Goal: Task Accomplishment & Management: Manage account settings

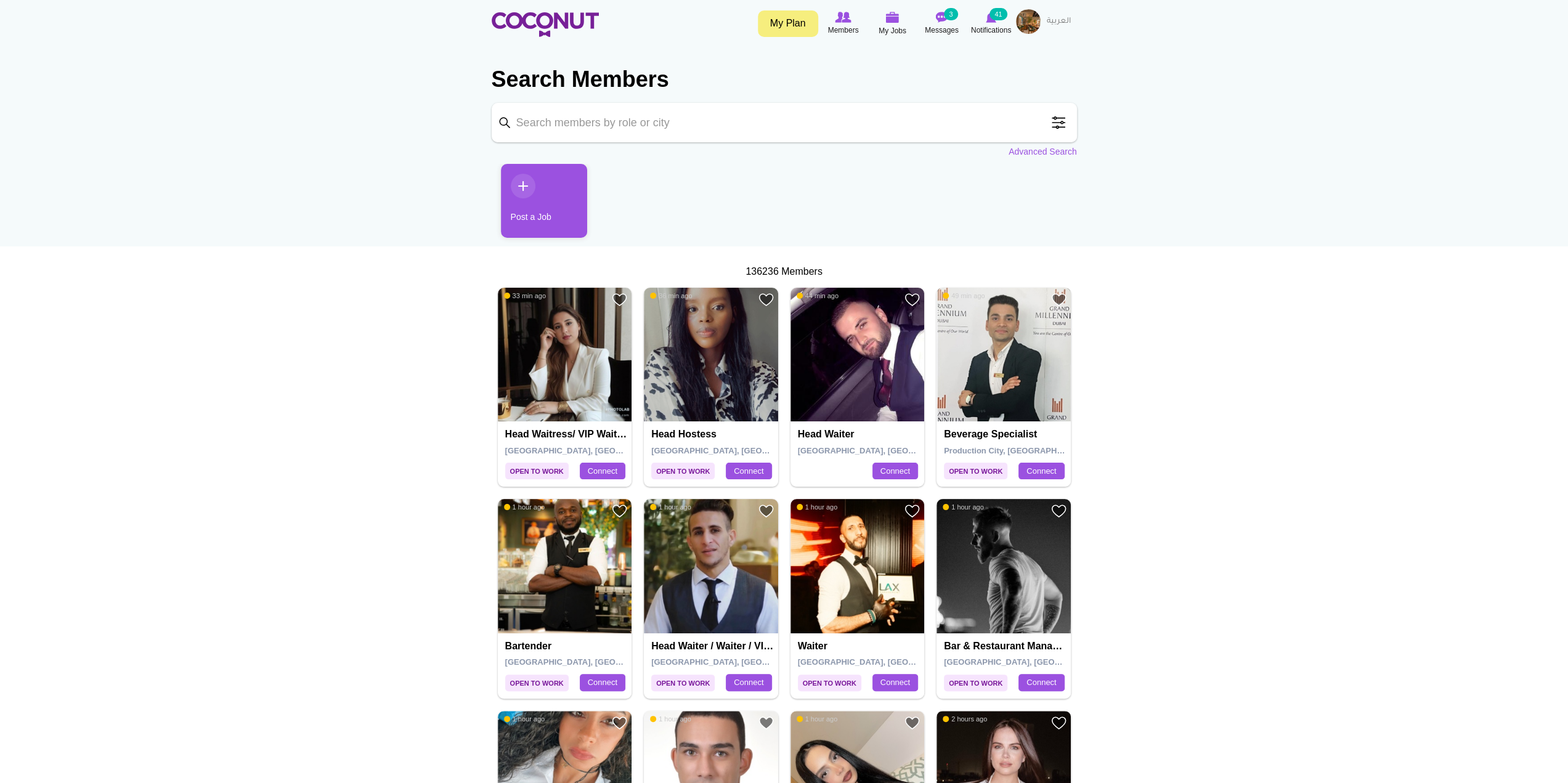
click at [983, 331] on img at bounding box center [1003, 354] width 134 height 134
click at [897, 23] on img at bounding box center [892, 17] width 14 height 11
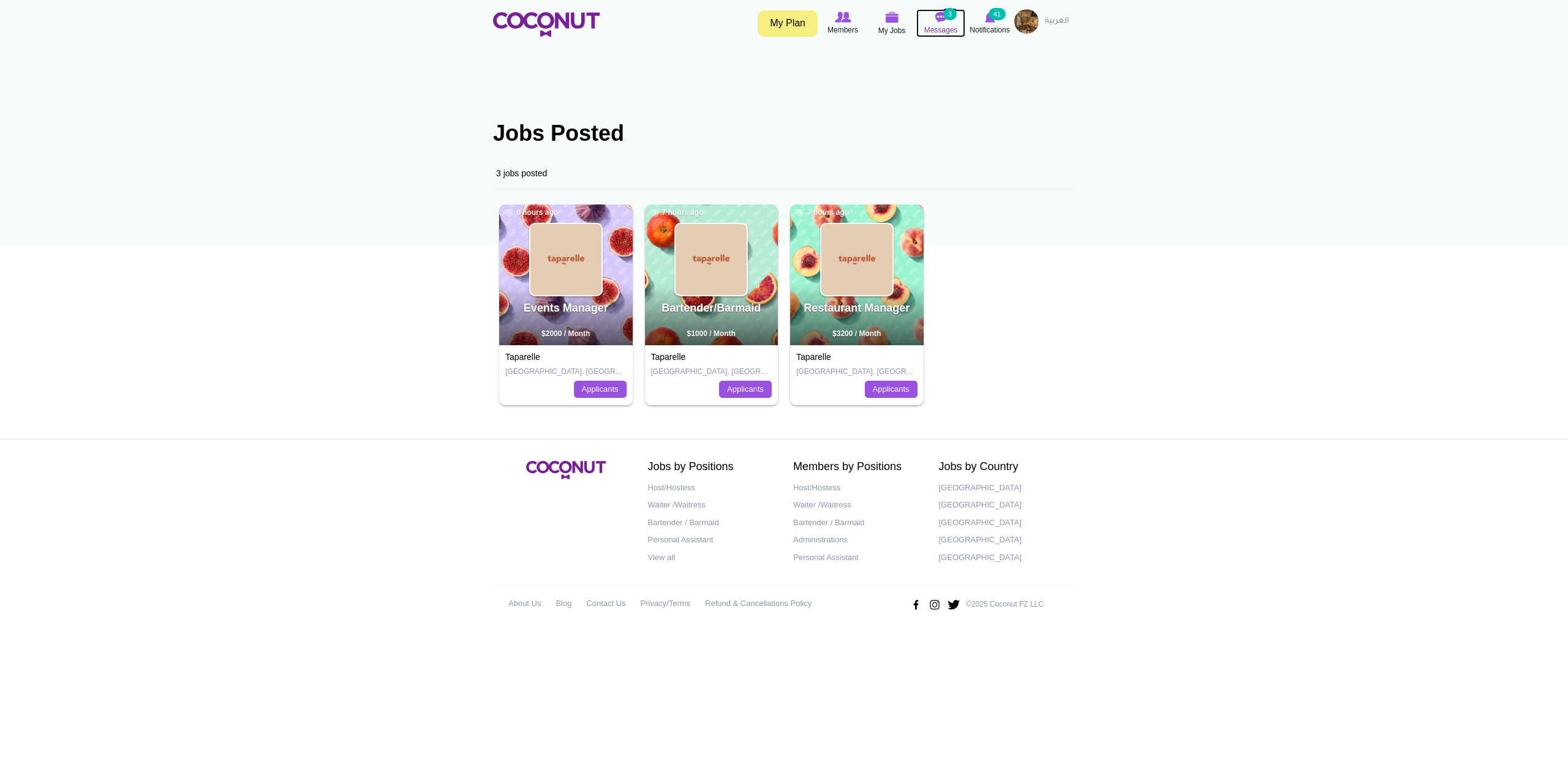
click at [938, 21] on img at bounding box center [940, 17] width 13 height 11
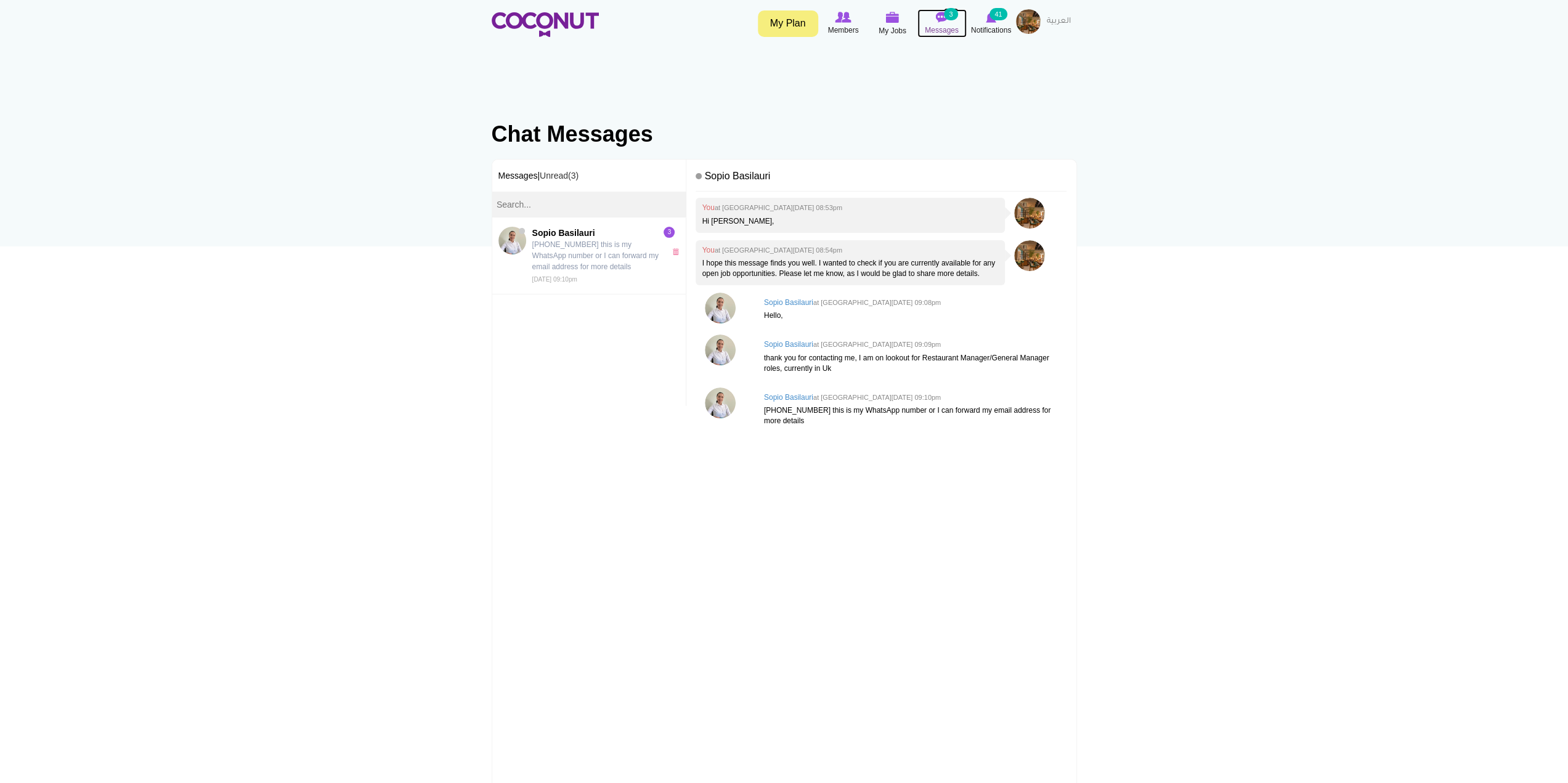
click at [949, 24] on span "Messages" at bounding box center [942, 31] width 34 height 13
click at [900, 28] on span "My Jobs" at bounding box center [892, 31] width 28 height 13
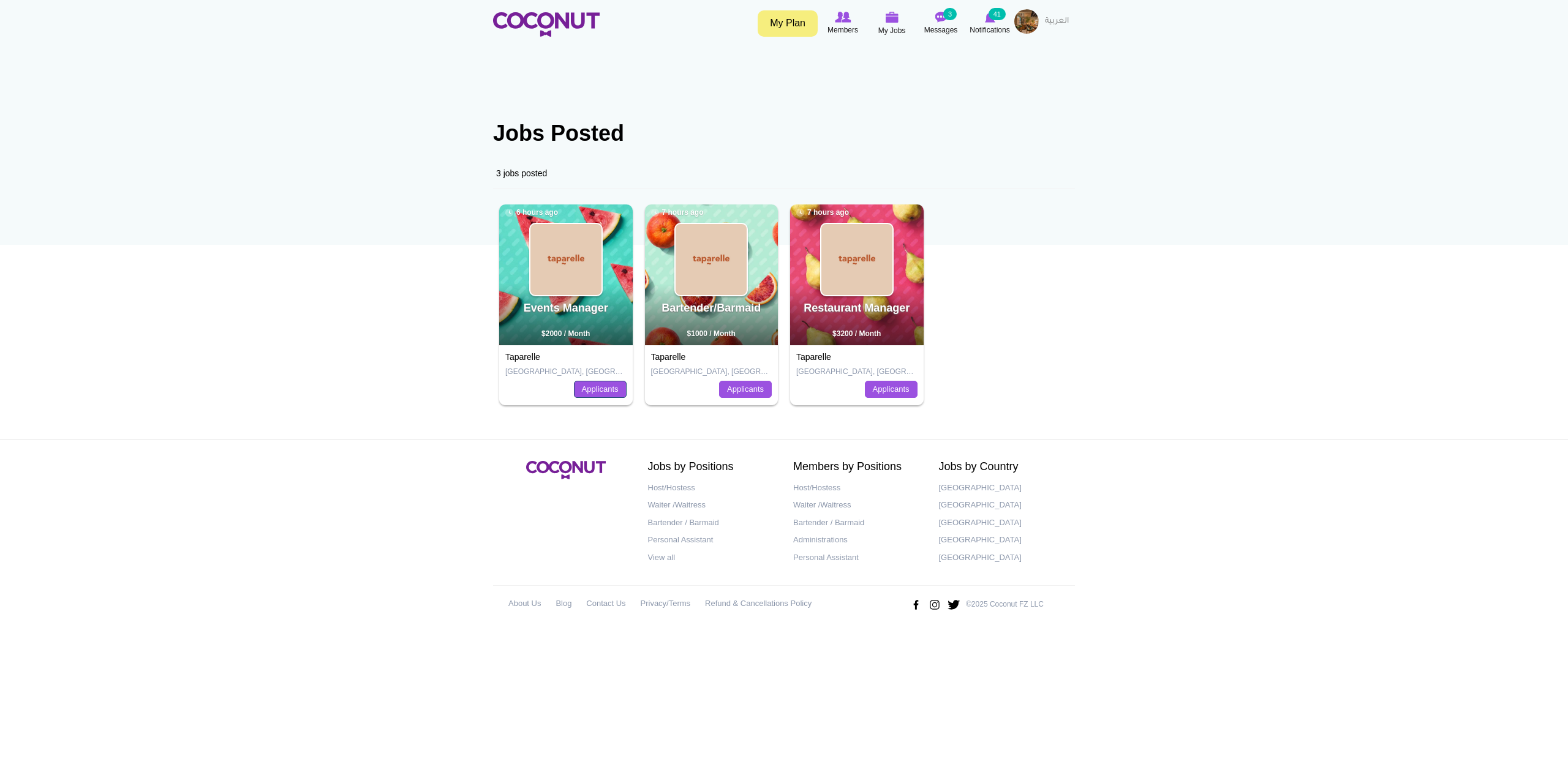
click at [604, 394] on link "Applicants" at bounding box center [600, 389] width 53 height 17
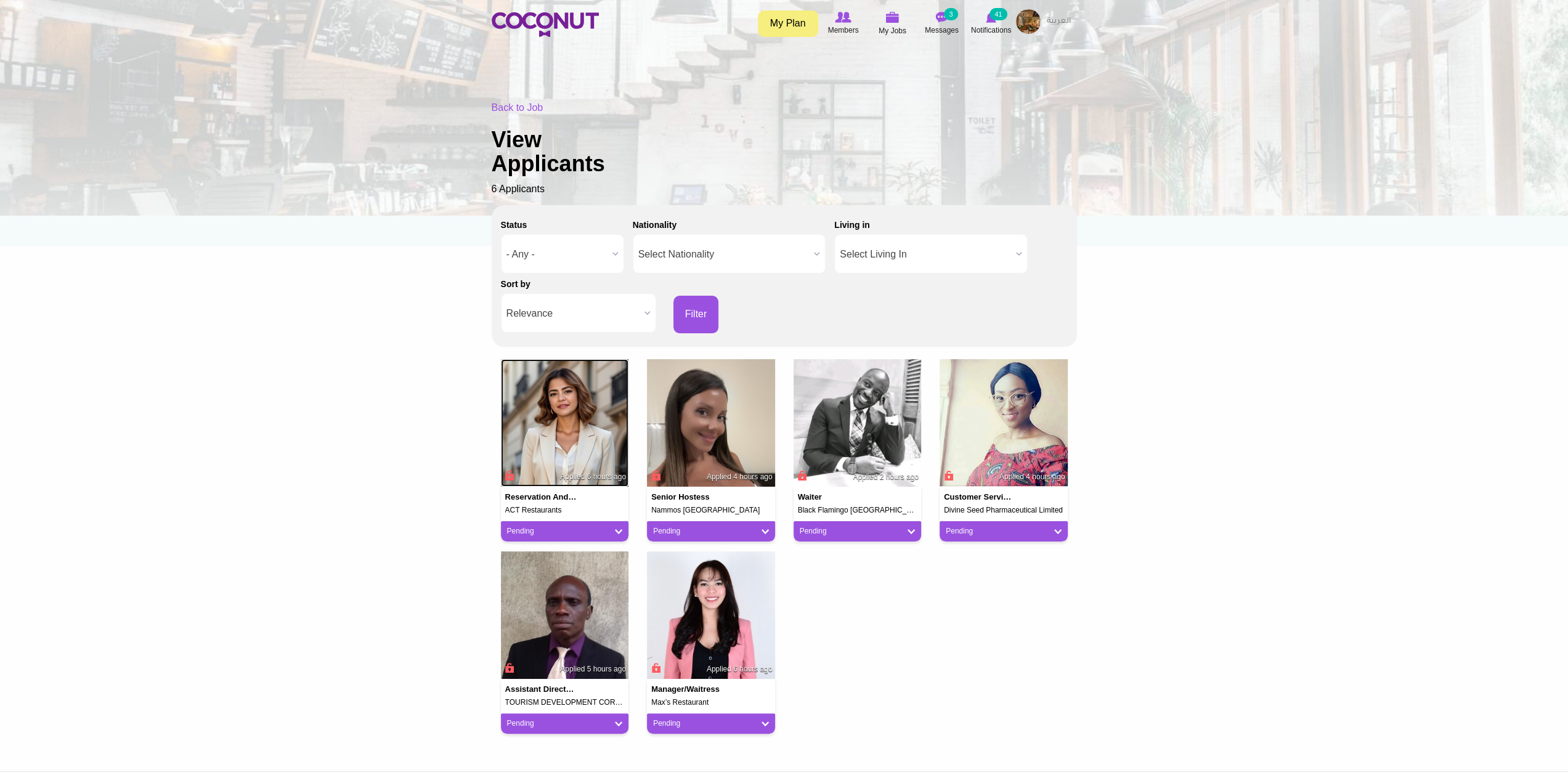
click at [579, 423] on img at bounding box center [565, 423] width 128 height 128
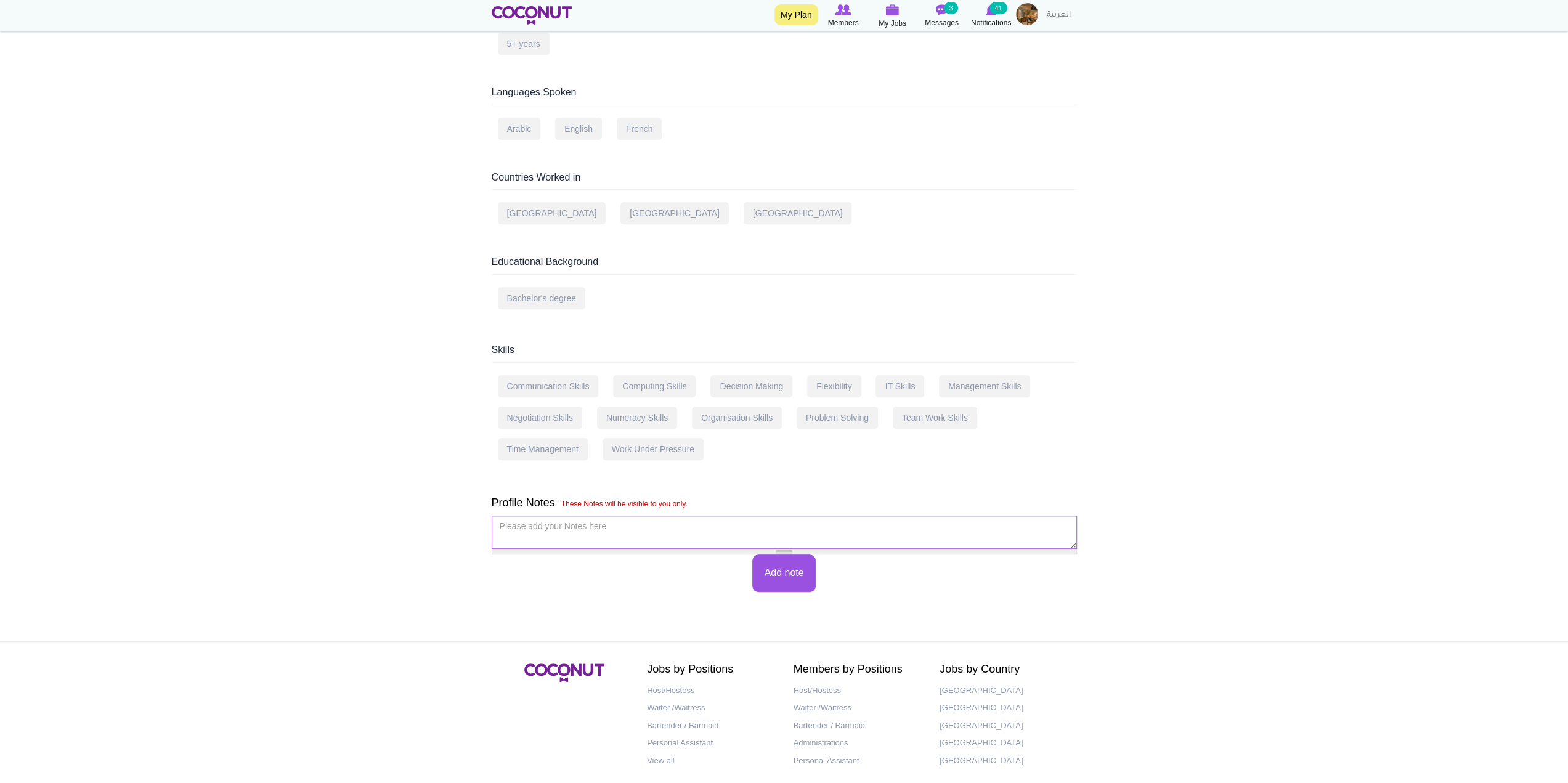
scroll to position [61, 0]
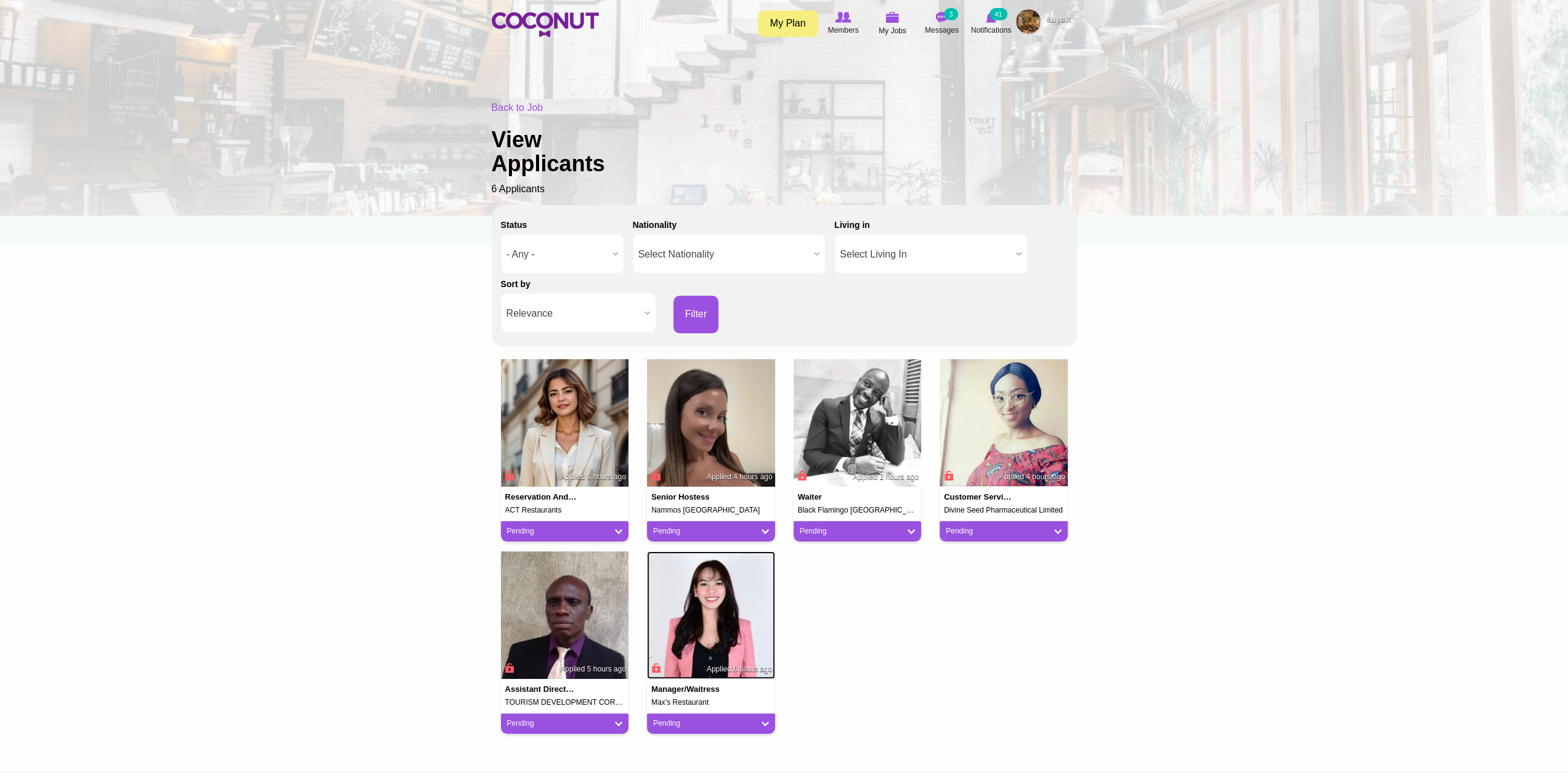
click at [734, 619] on img at bounding box center [711, 615] width 128 height 128
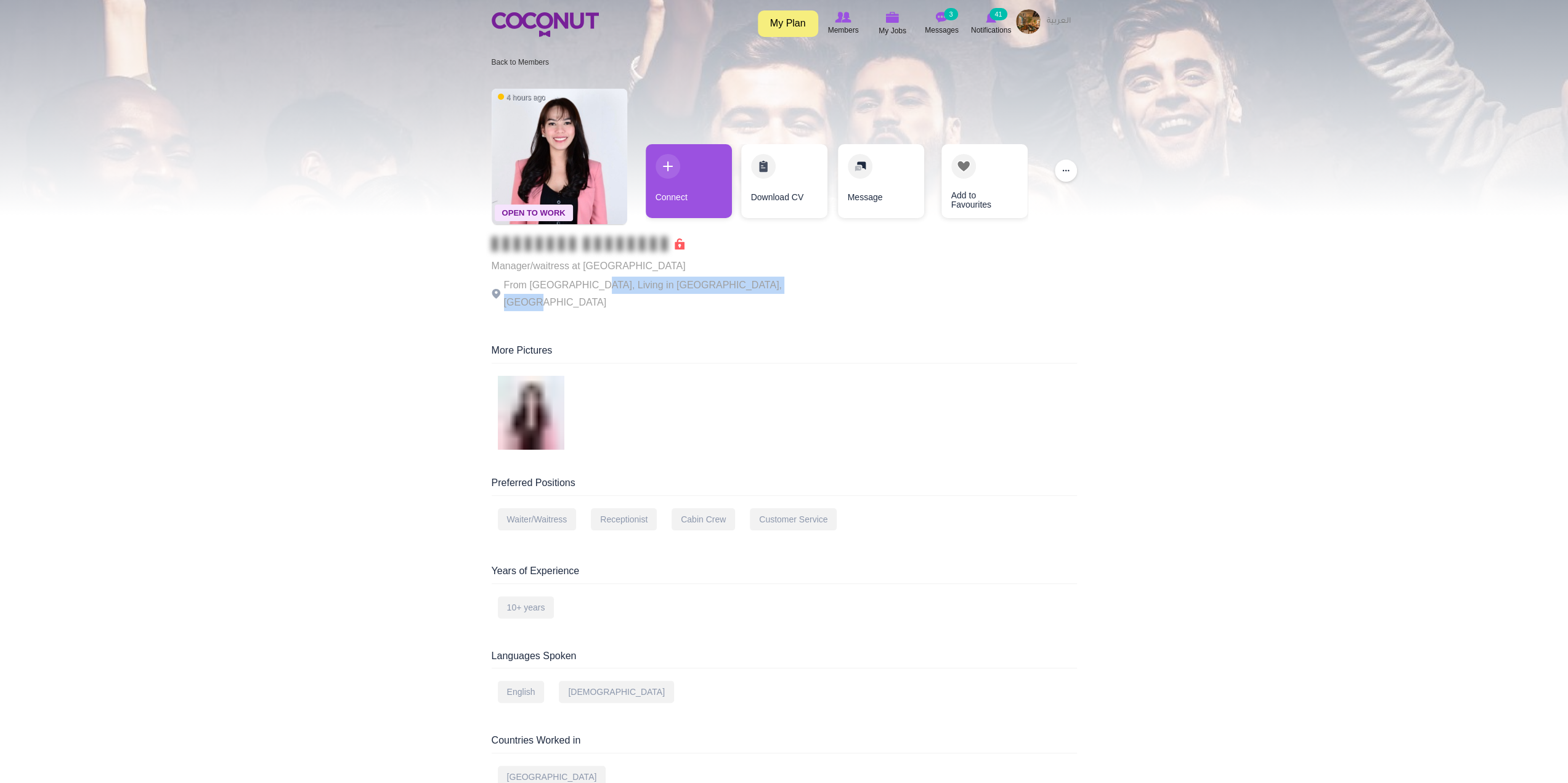
drag, startPoint x: 584, startPoint y: 289, endPoint x: 821, endPoint y: 290, distance: 237.0
click at [821, 290] on div "Open To Work 4 hours ago Manager/waitress at Max’s Restaurant From Philippines,…" at bounding box center [785, 201] width 586 height 237
click at [1063, 477] on div "Preferred Positions" at bounding box center [785, 487] width 586 height 20
drag, startPoint x: 650, startPoint y: 266, endPoint x: 582, endPoint y: 270, distance: 68.1
click at [582, 270] on p "Manager/waitress at Max’s Restaurant" at bounding box center [661, 266] width 339 height 17
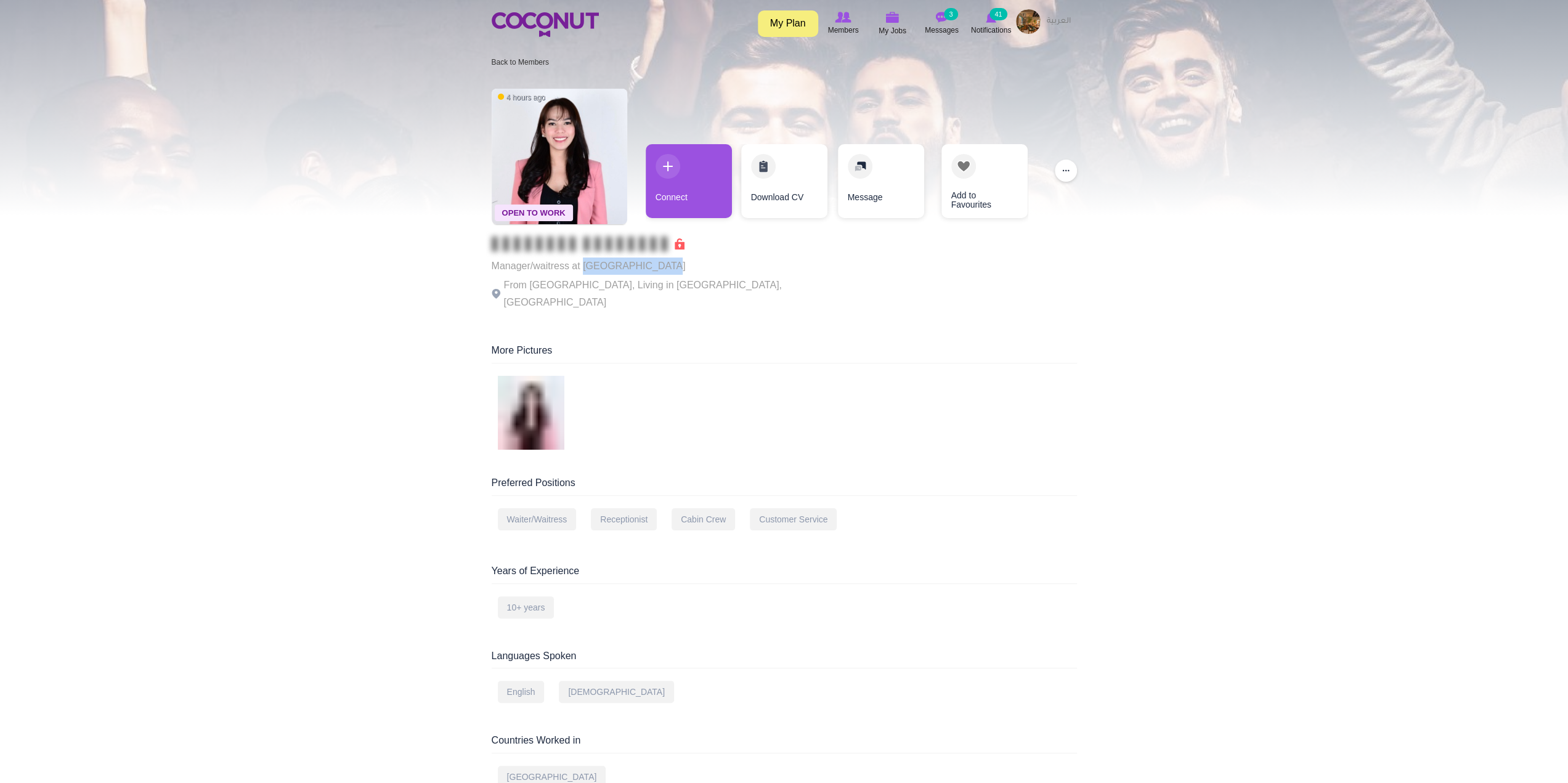
copy p "Max’s Restaurant"
click at [516, 66] on link "Back to Members" at bounding box center [521, 62] width 58 height 9
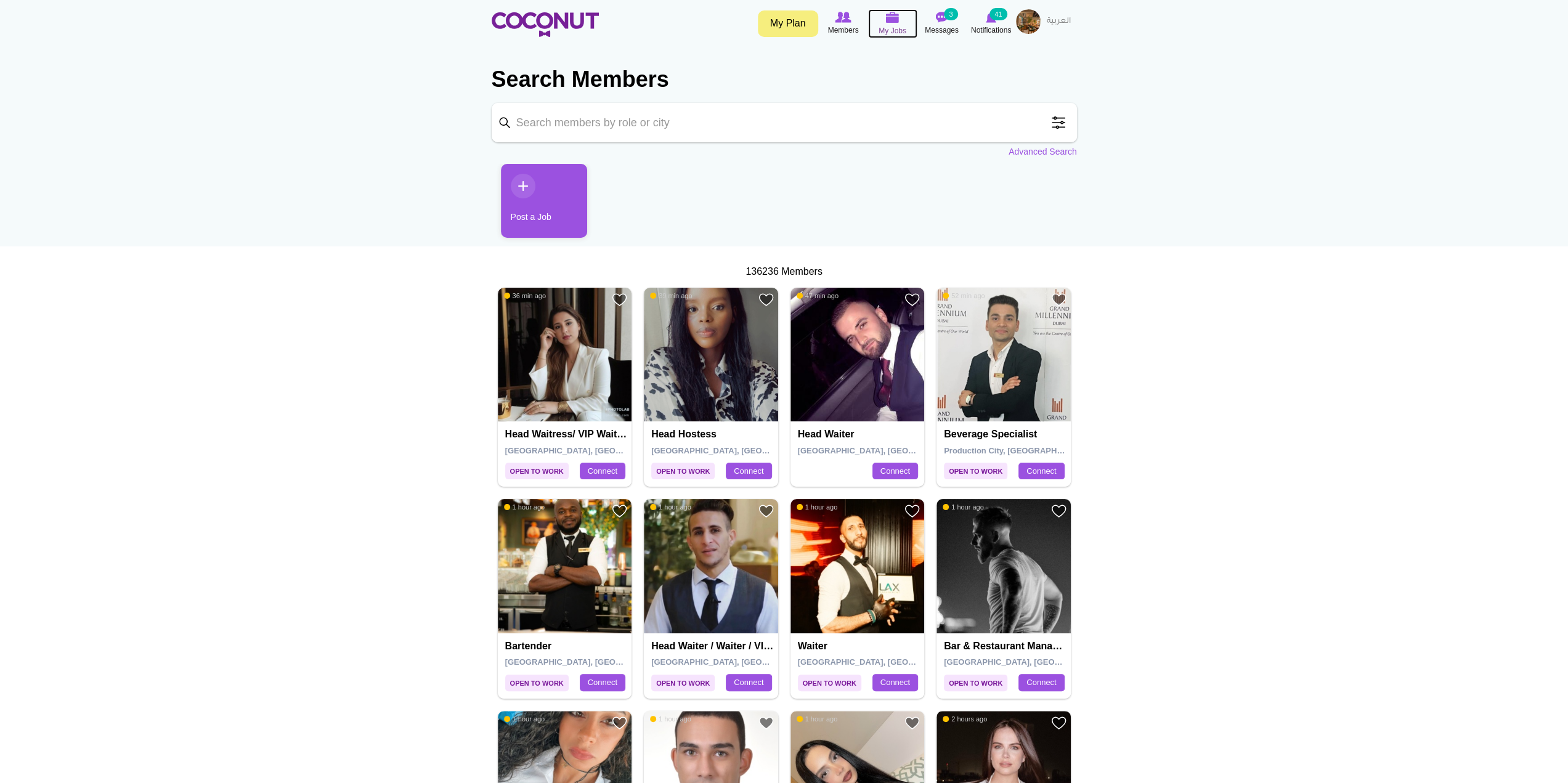
click at [891, 23] on img at bounding box center [892, 17] width 14 height 11
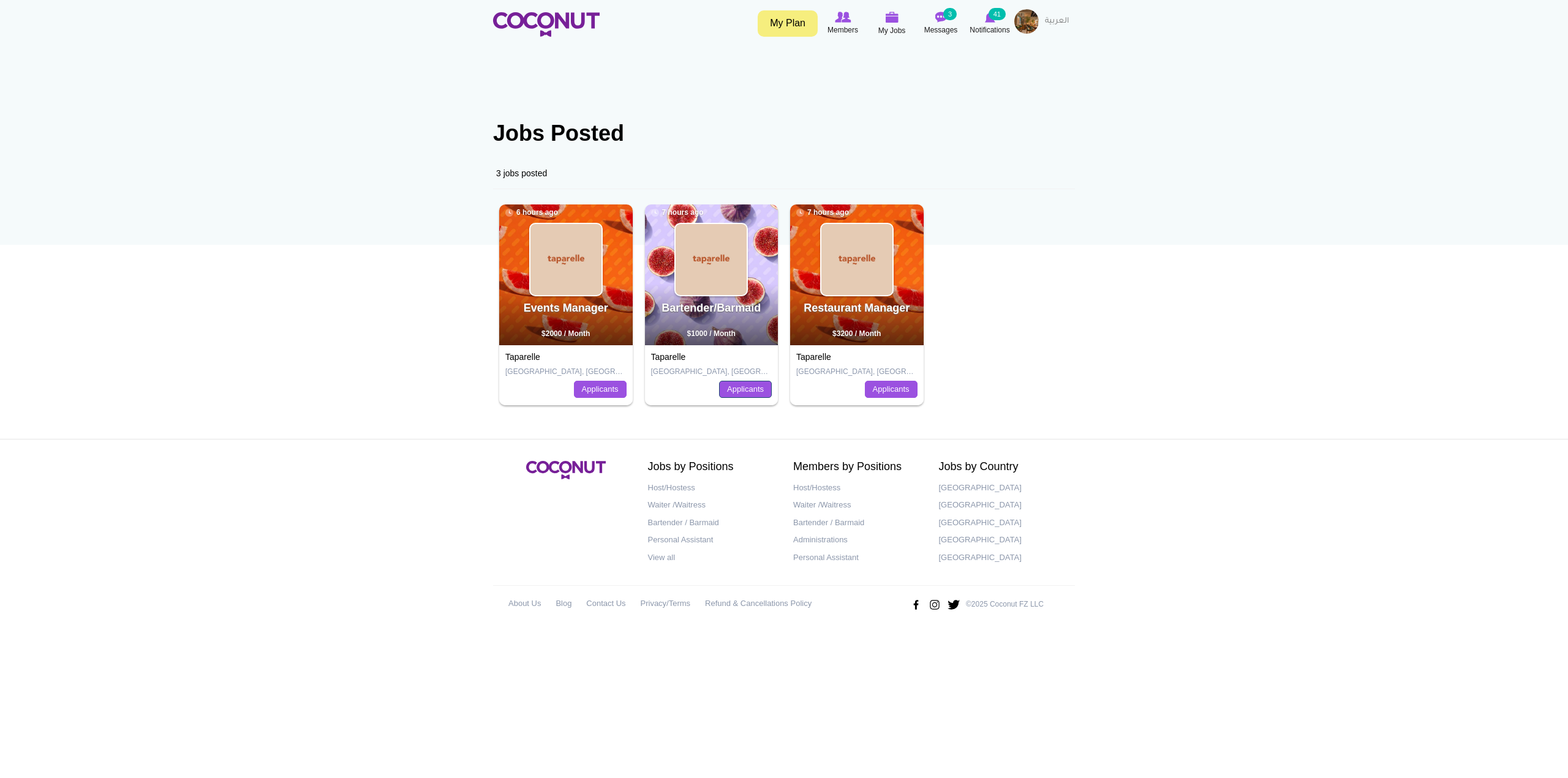
click at [739, 389] on link "Applicants" at bounding box center [745, 389] width 53 height 17
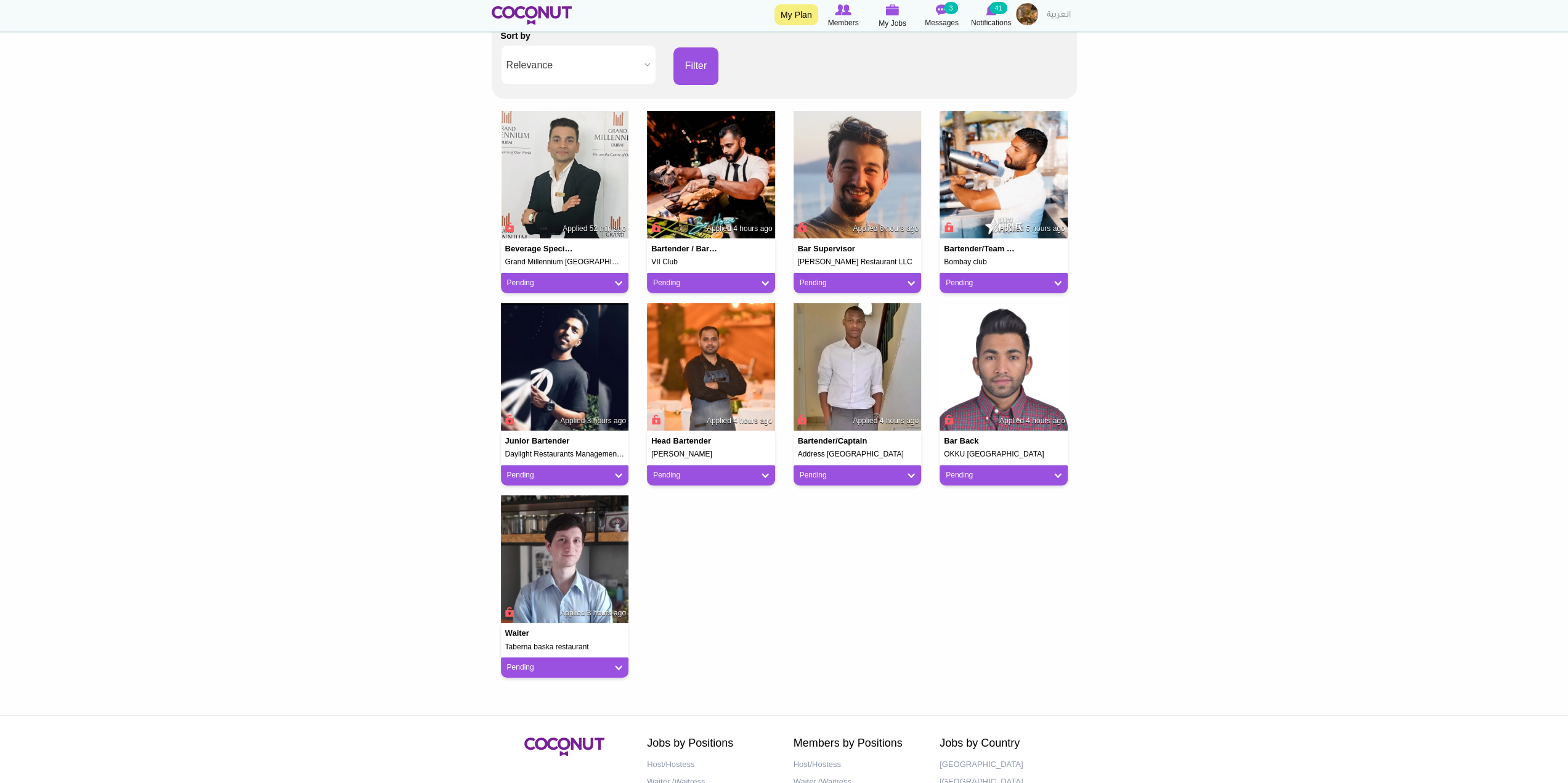
scroll to position [308, 0]
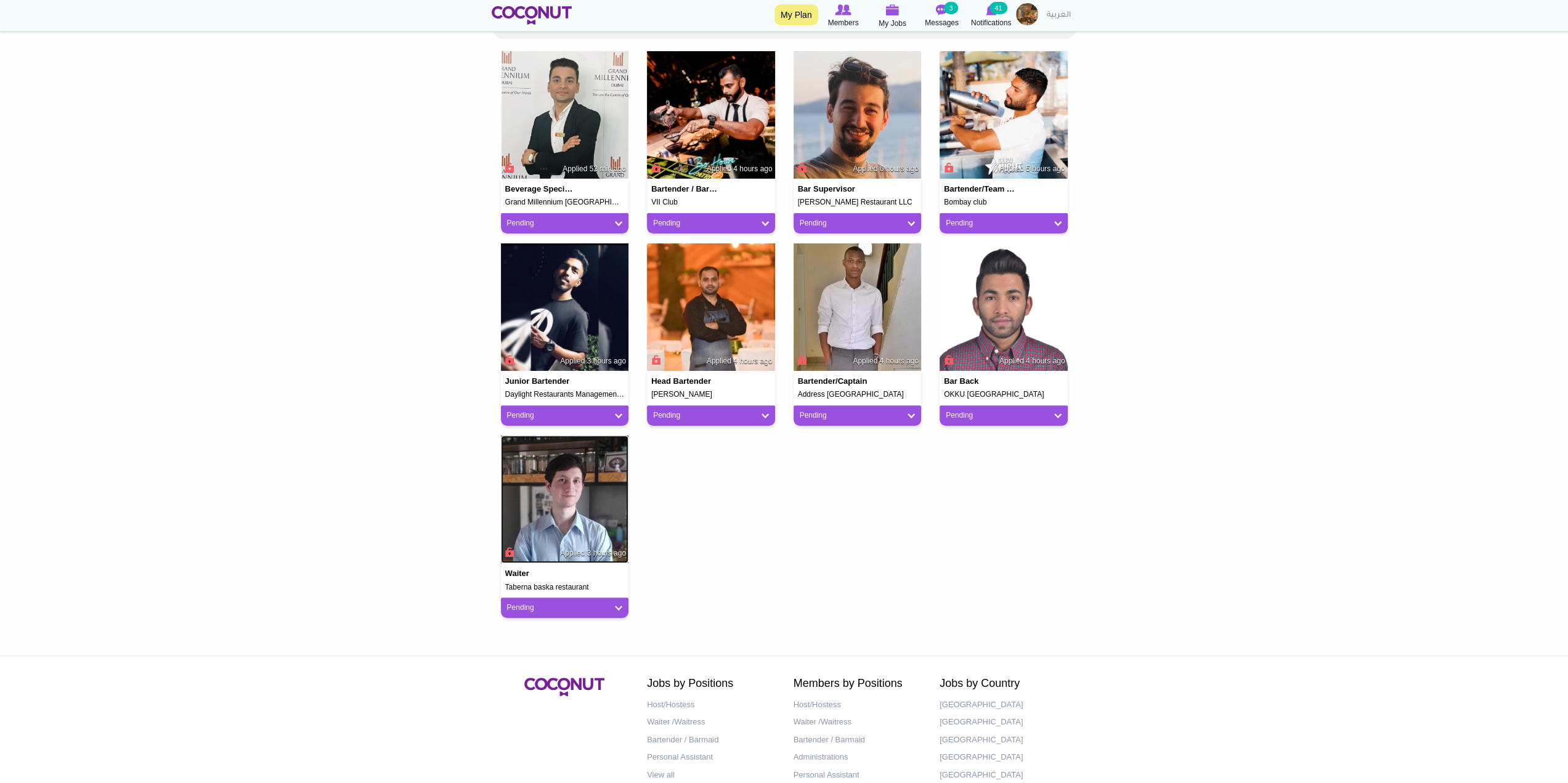
click at [557, 509] on img at bounding box center [565, 499] width 128 height 128
click at [840, 274] on img at bounding box center [858, 307] width 128 height 128
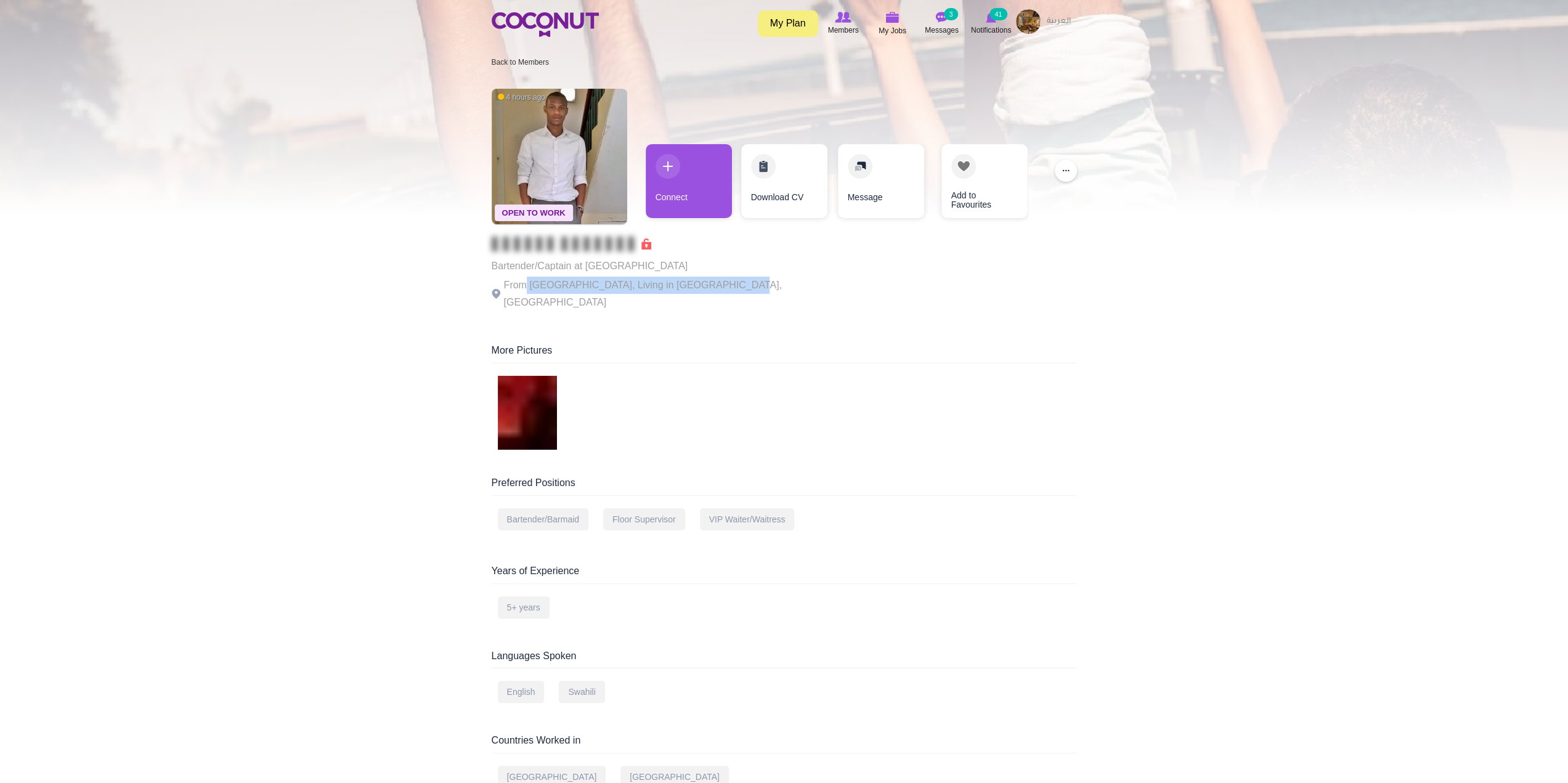
drag, startPoint x: 526, startPoint y: 287, endPoint x: 725, endPoint y: 289, distance: 199.0
click at [725, 289] on p "From [GEOGRAPHIC_DATA], Living in [GEOGRAPHIC_DATA], [GEOGRAPHIC_DATA]" at bounding box center [661, 294] width 339 height 34
click at [561, 137] on img at bounding box center [560, 156] width 135 height 135
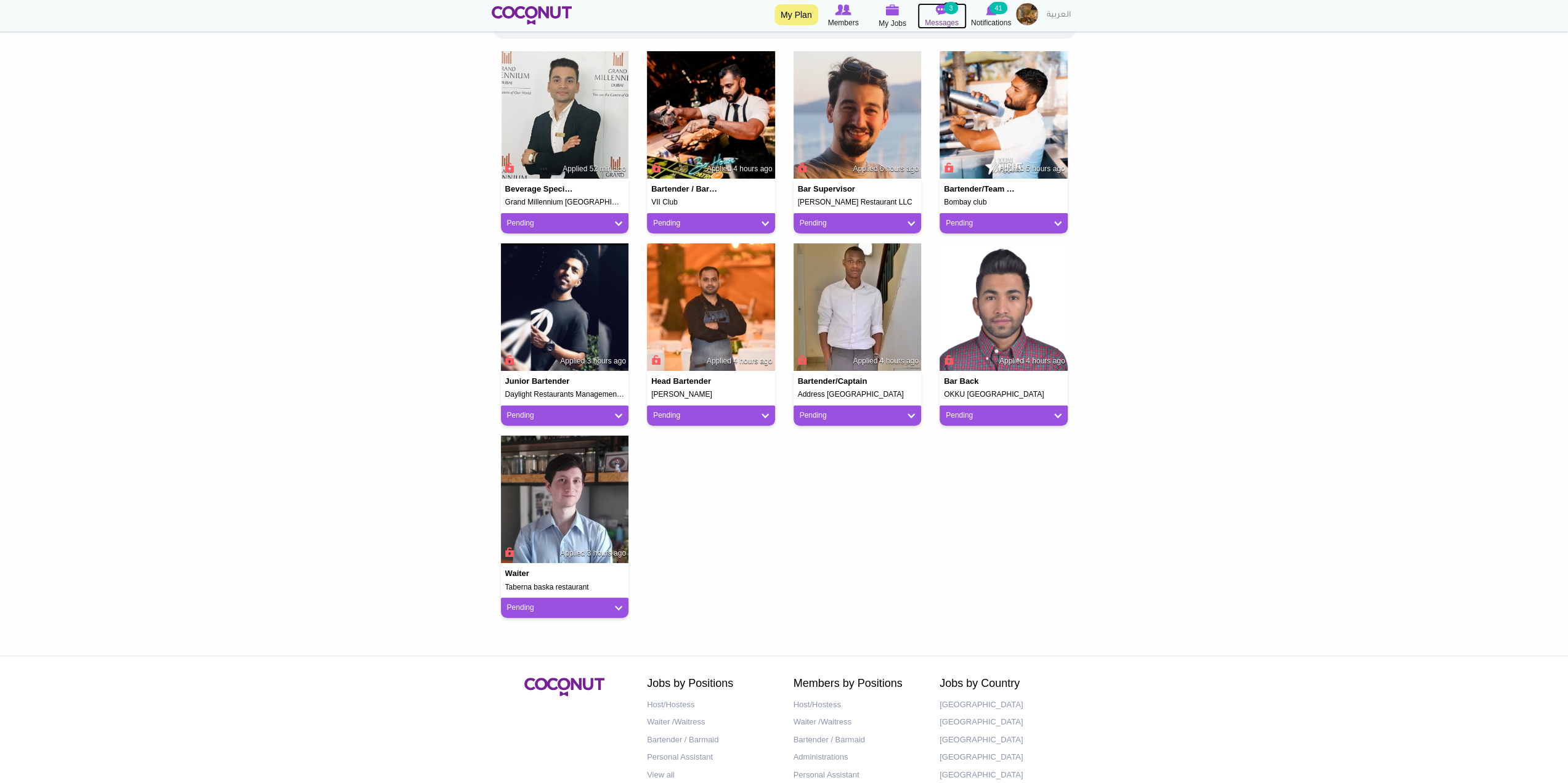
click at [945, 16] on span "Messages" at bounding box center [942, 23] width 34 height 13
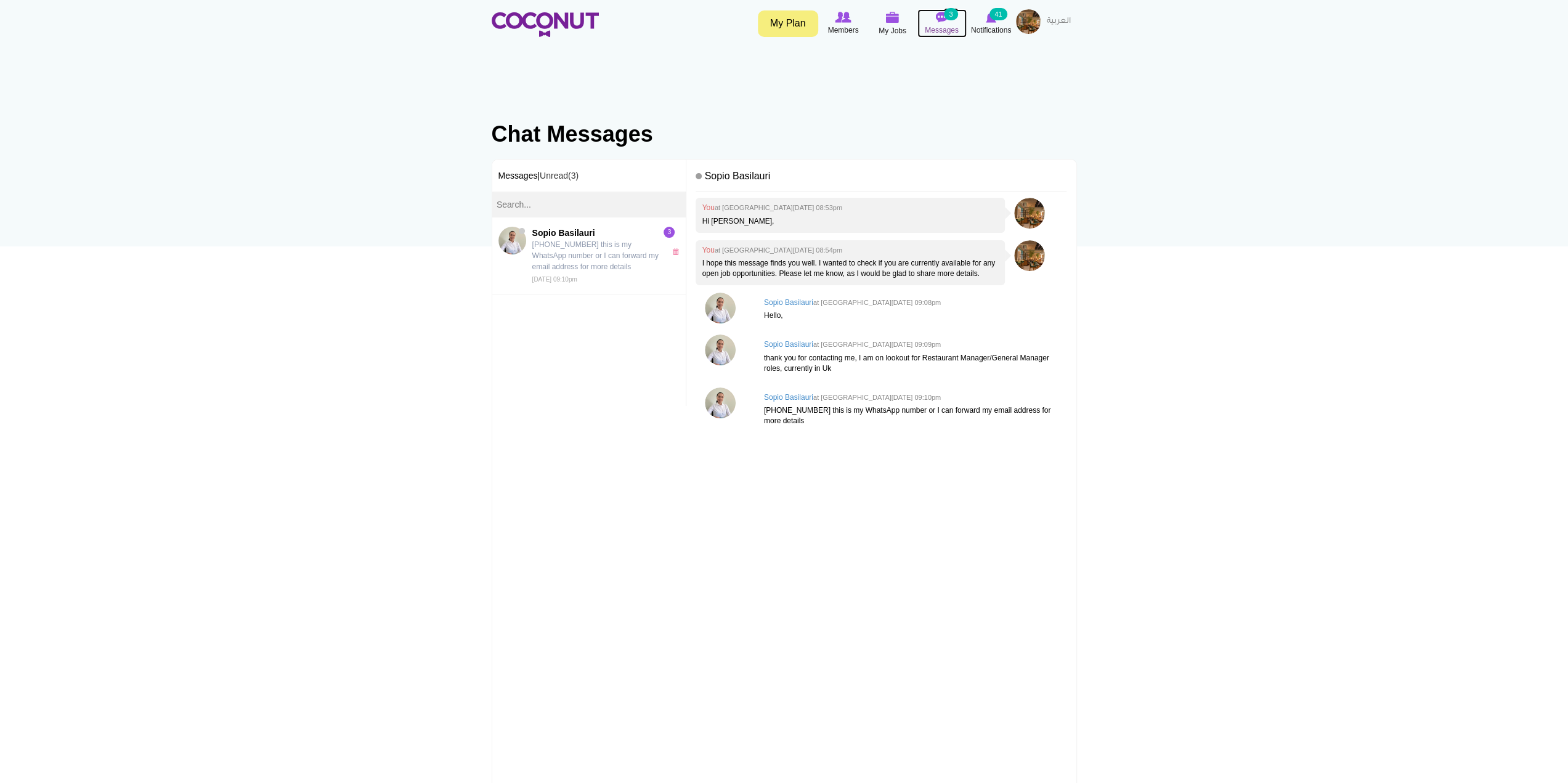
click at [953, 32] on span "Messages" at bounding box center [942, 31] width 34 height 13
click at [891, 23] on img at bounding box center [892, 17] width 14 height 11
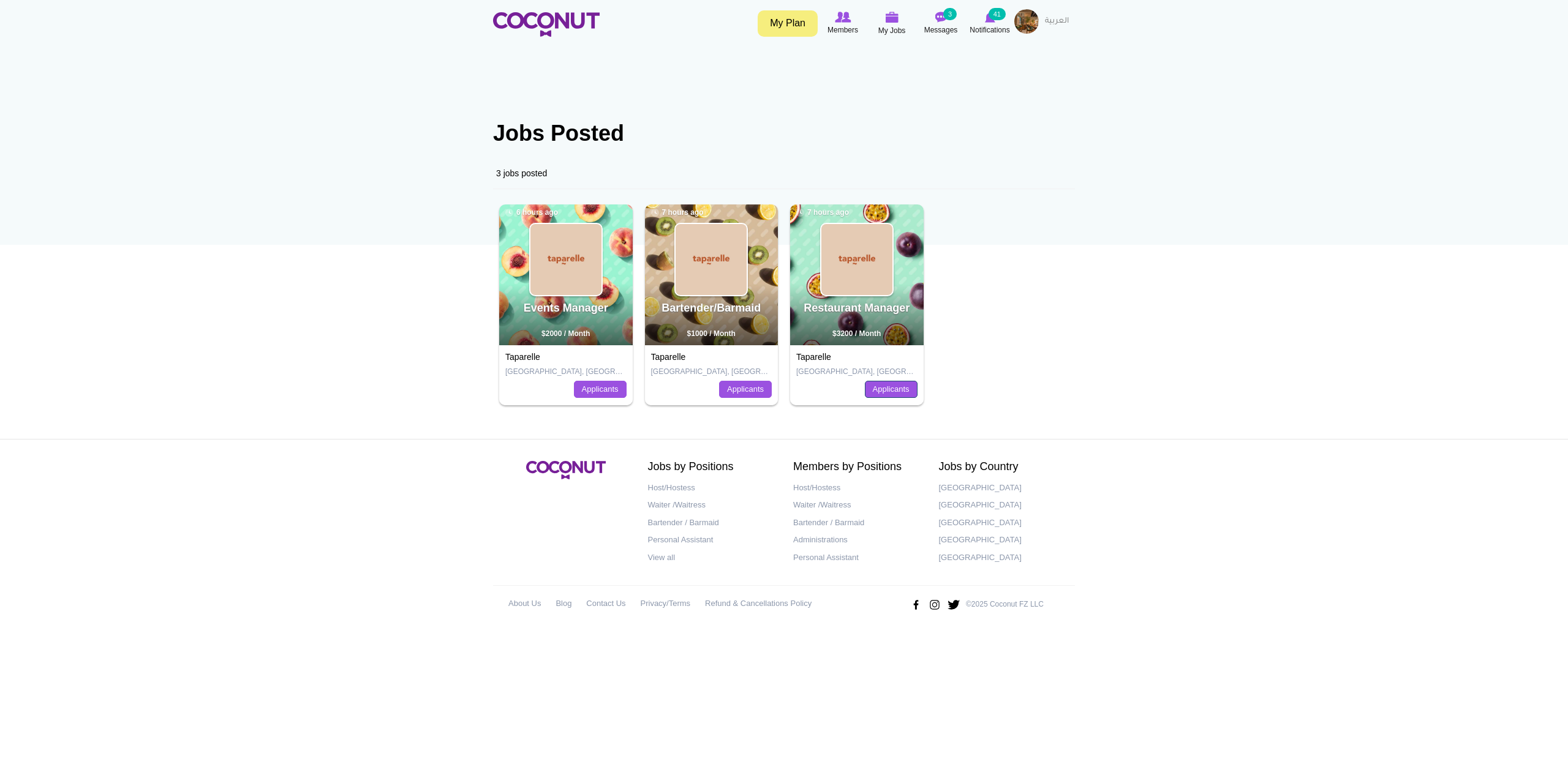
click at [889, 386] on link "Applicants" at bounding box center [891, 389] width 53 height 17
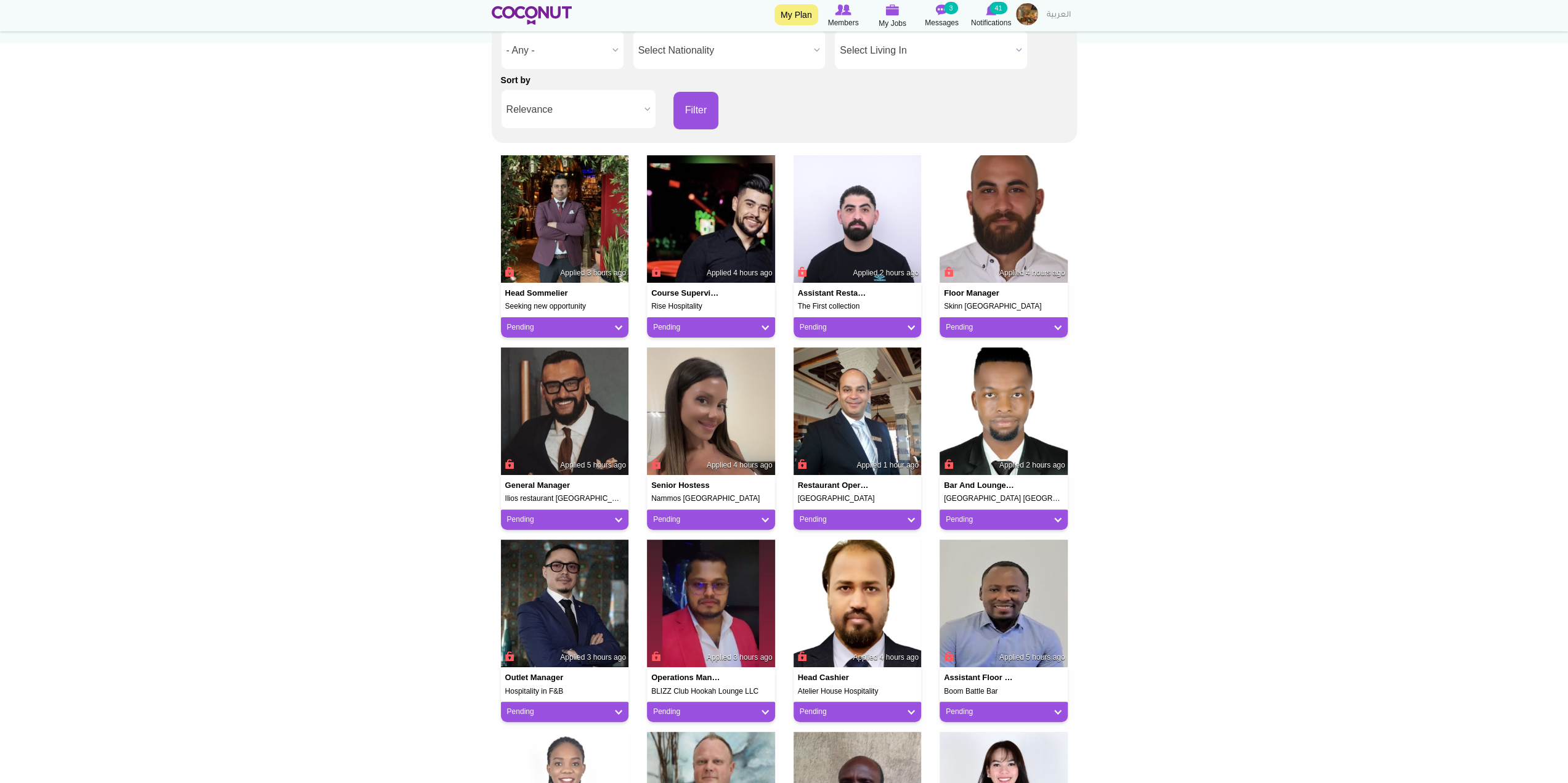
scroll to position [201, 0]
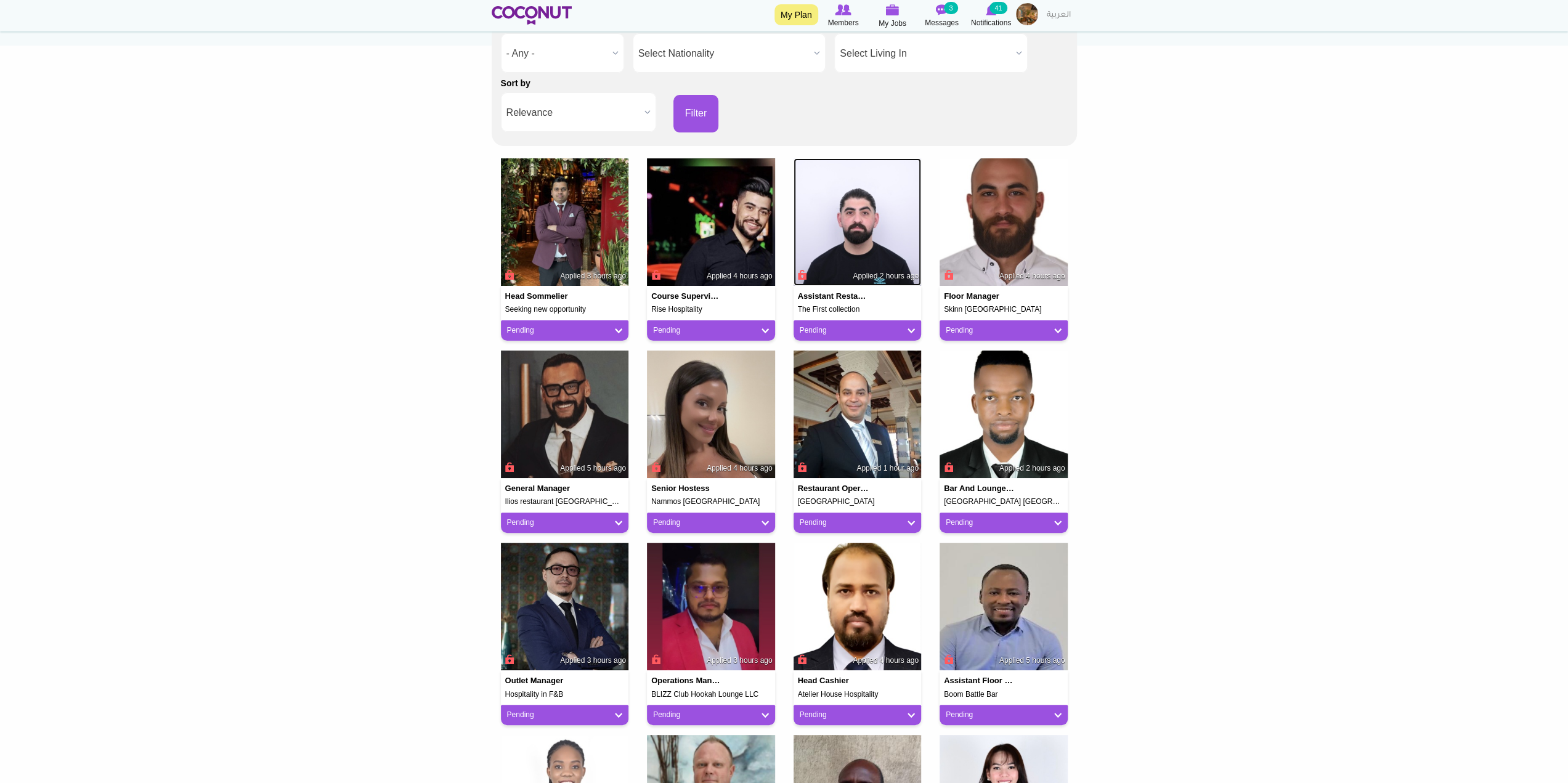
click at [866, 229] on img at bounding box center [858, 223] width 128 height 128
click at [1028, 217] on img at bounding box center [1004, 223] width 128 height 128
